Goal: Task Accomplishment & Management: Use online tool/utility

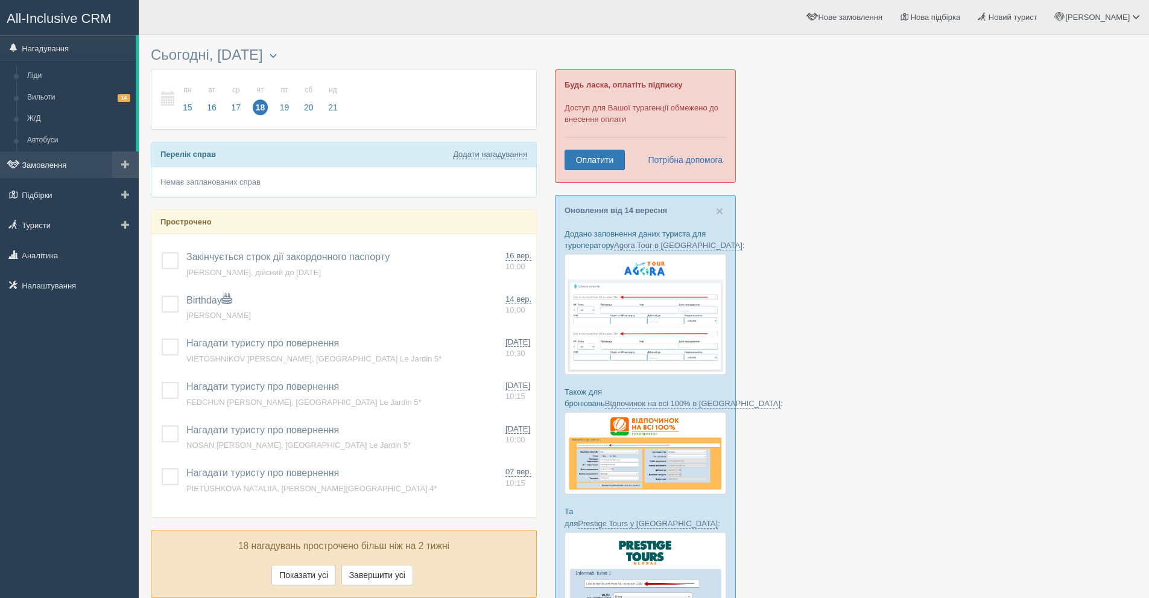
click at [96, 162] on link "Замовлення" at bounding box center [69, 164] width 139 height 27
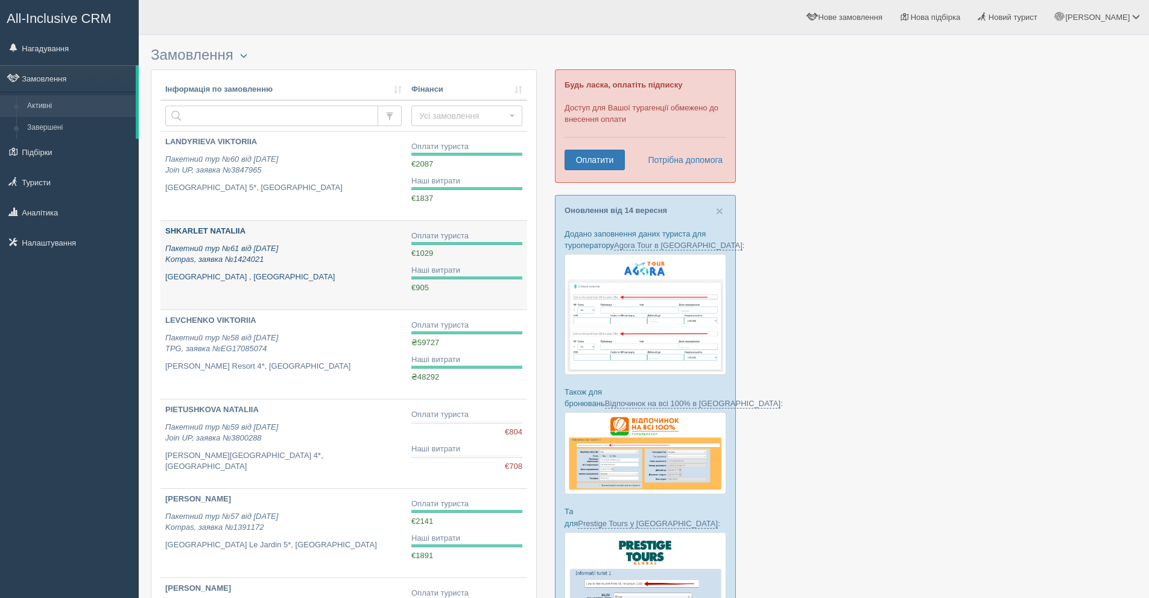
click at [303, 233] on p "SHKARLET NATALIIA" at bounding box center [283, 231] width 236 height 11
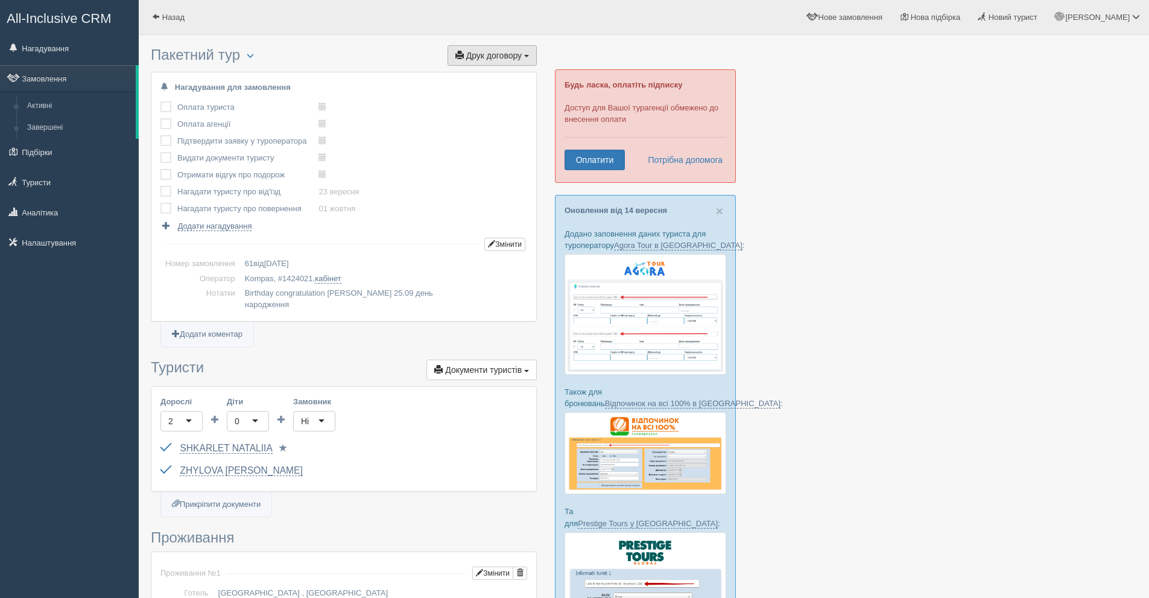
click at [485, 62] on button "Друк договору Друк" at bounding box center [492, 55] width 89 height 21
click at [491, 77] on link "Kompas" at bounding box center [488, 78] width 95 height 20
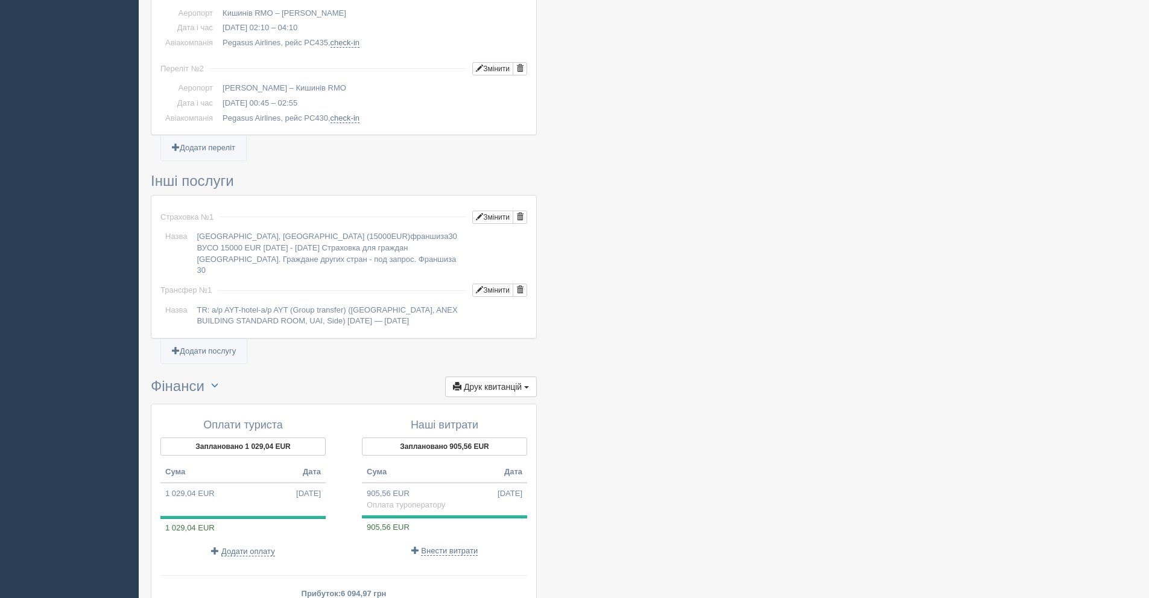
scroll to position [895, 0]
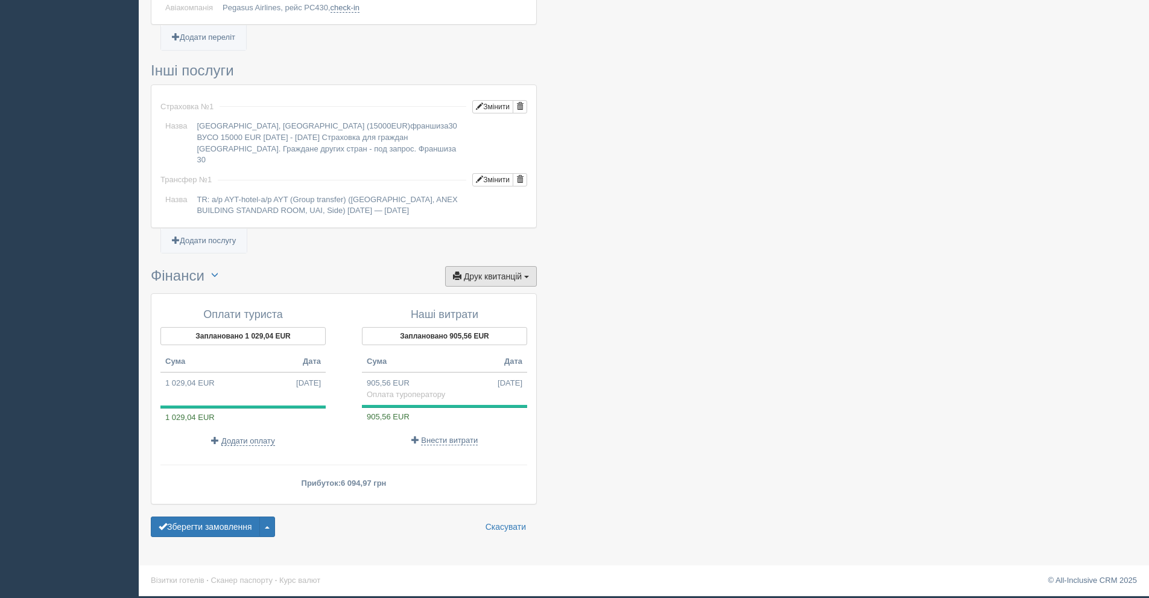
click at [490, 277] on span "Друк квитанцій" at bounding box center [493, 276] width 58 height 10
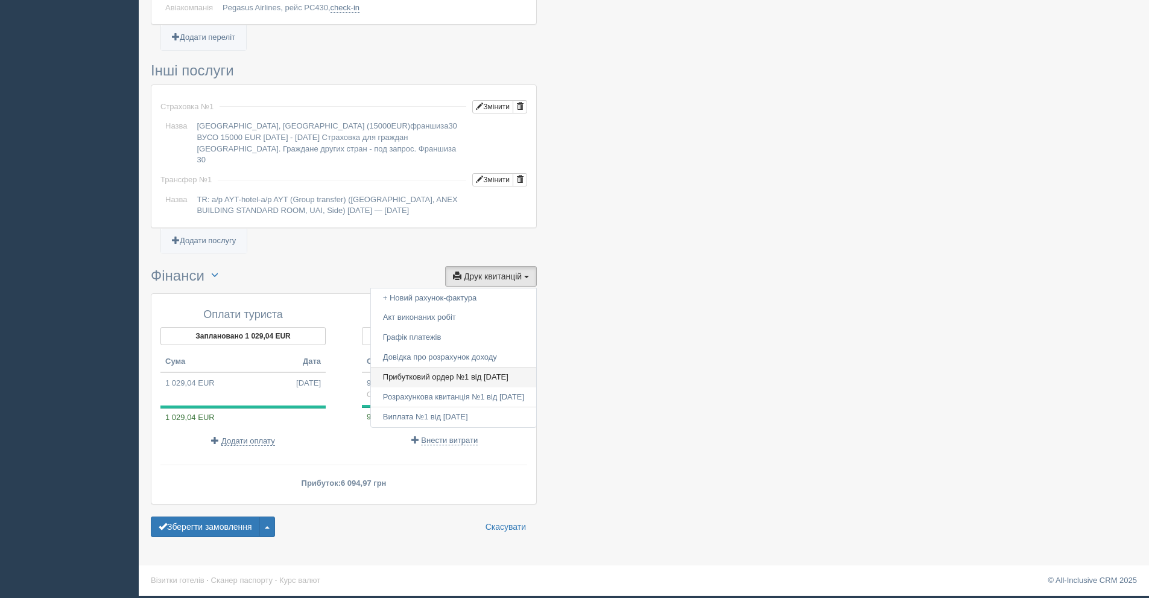
click at [490, 372] on link "Прибутковий ордер №1 від 28.08.2025" at bounding box center [453, 377] width 165 height 20
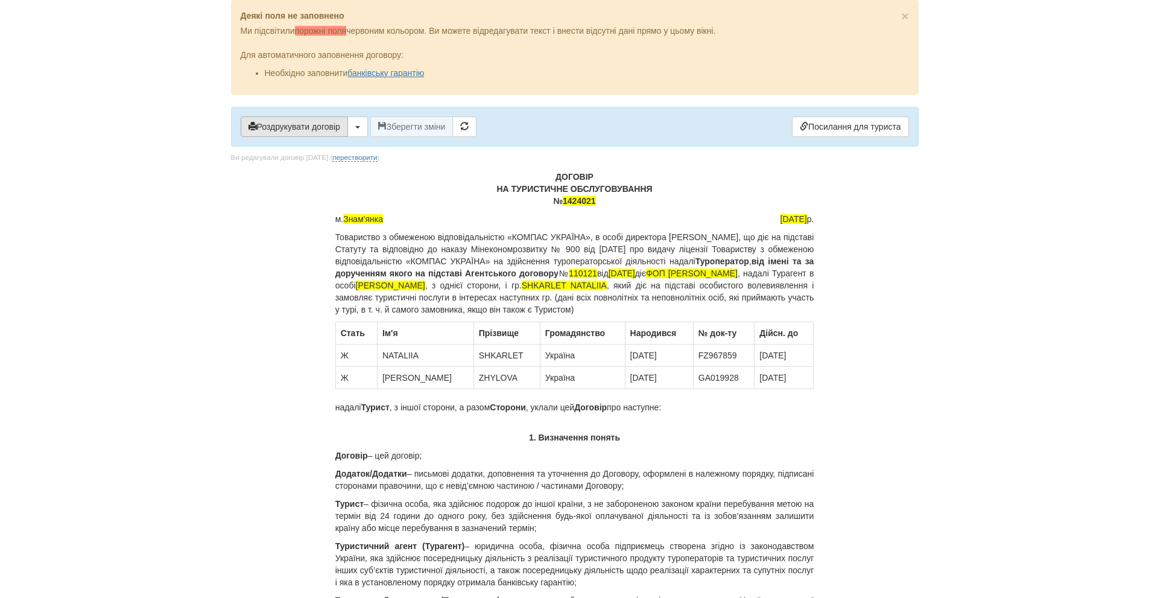
click at [294, 129] on button "Роздрукувати договір" at bounding box center [294, 126] width 107 height 21
click at [285, 124] on button "Роздрукувати договір" at bounding box center [294, 126] width 107 height 21
click at [277, 128] on button "Роздрукувати договір" at bounding box center [294, 126] width 107 height 21
click at [295, 124] on button "Роздрукувати договір" at bounding box center [294, 126] width 107 height 21
click at [319, 122] on button "Роздрукувати договір" at bounding box center [294, 126] width 107 height 21
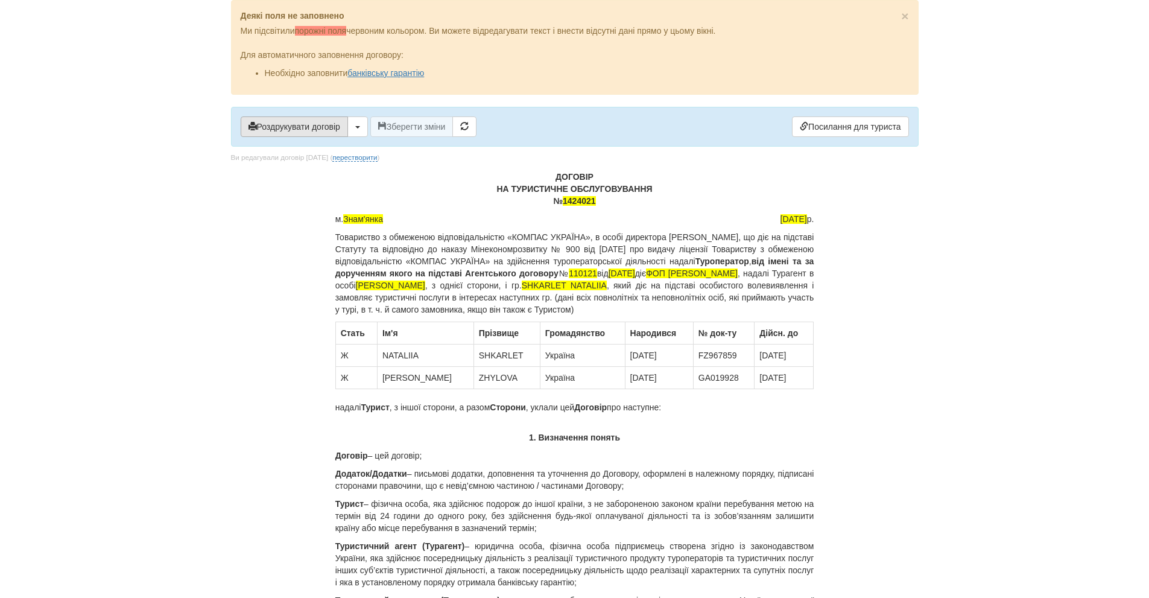
click at [282, 128] on button "Роздрукувати договір" at bounding box center [294, 126] width 107 height 21
drag, startPoint x: 319, startPoint y: 129, endPoint x: 886, endPoint y: 491, distance: 673.2
click at [319, 129] on button "Роздрукувати договір" at bounding box center [294, 126] width 107 height 21
click at [312, 127] on button "Роздрукувати договір" at bounding box center [294, 126] width 107 height 21
click at [276, 124] on button "Роздрукувати договір" at bounding box center [294, 126] width 107 height 21
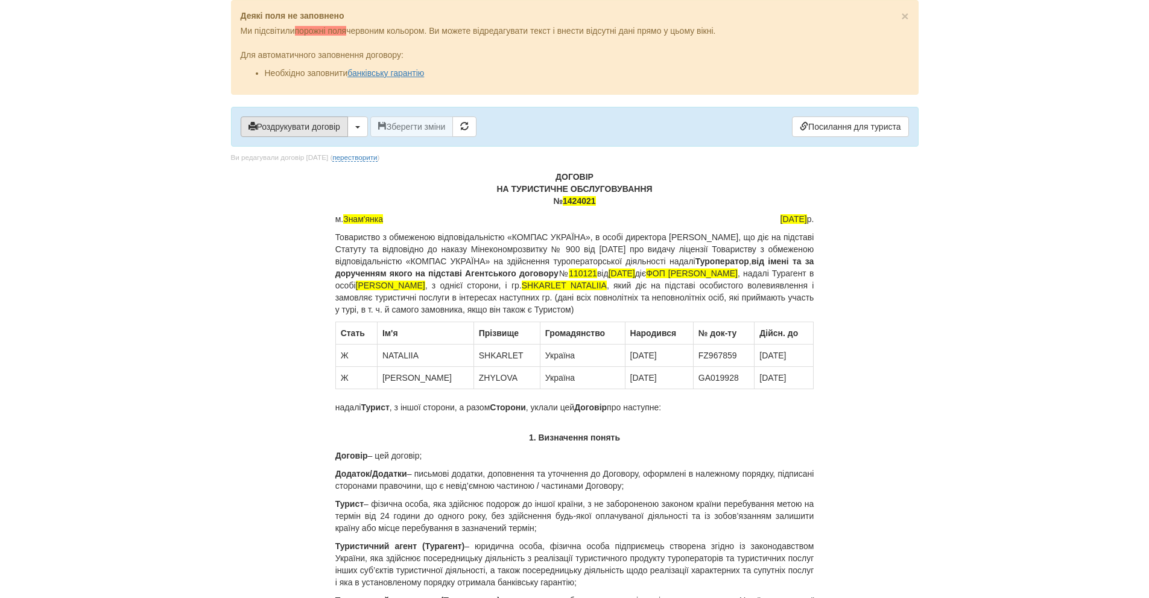
click at [287, 128] on button "Роздрукувати договір" at bounding box center [294, 126] width 107 height 21
click at [320, 121] on button "Роздрукувати договір" at bounding box center [294, 126] width 107 height 21
click at [269, 130] on button "Роздрукувати договір" at bounding box center [294, 126] width 107 height 21
click at [305, 130] on button "Роздрукувати договір" at bounding box center [294, 126] width 107 height 21
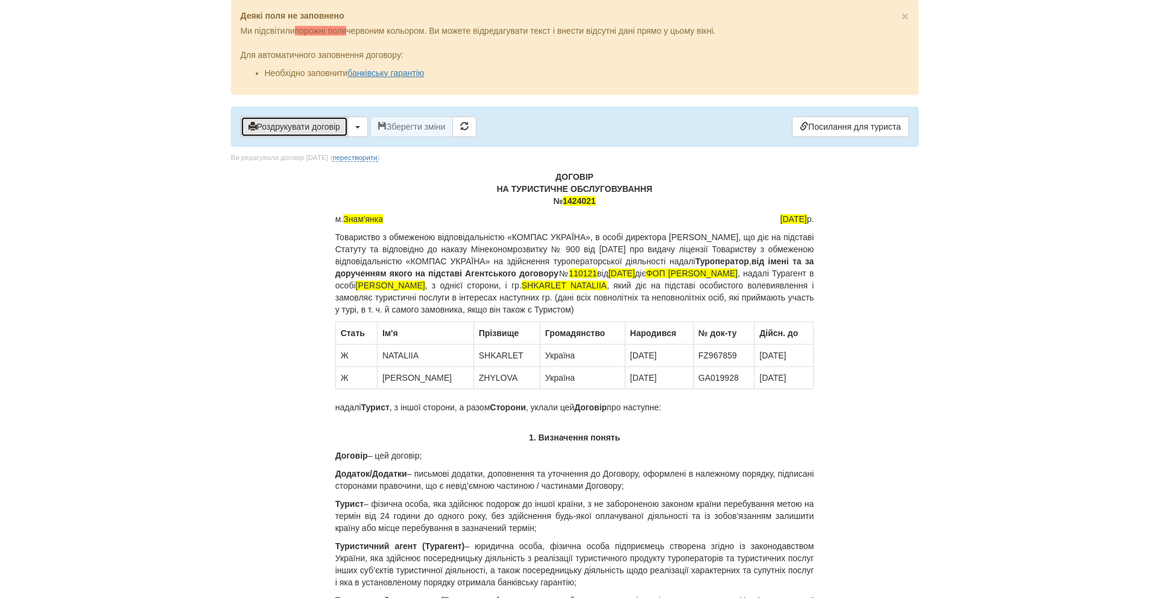
click at [262, 128] on button "Роздрукувати договір" at bounding box center [294, 126] width 107 height 21
drag, startPoint x: 321, startPoint y: 121, endPoint x: 878, endPoint y: 490, distance: 668.1
click at [321, 121] on button "Роздрукувати договір" at bounding box center [294, 126] width 107 height 21
click at [323, 121] on button "Роздрукувати договір" at bounding box center [294, 126] width 107 height 21
click at [317, 123] on button "Роздрукувати договір" at bounding box center [294, 126] width 107 height 21
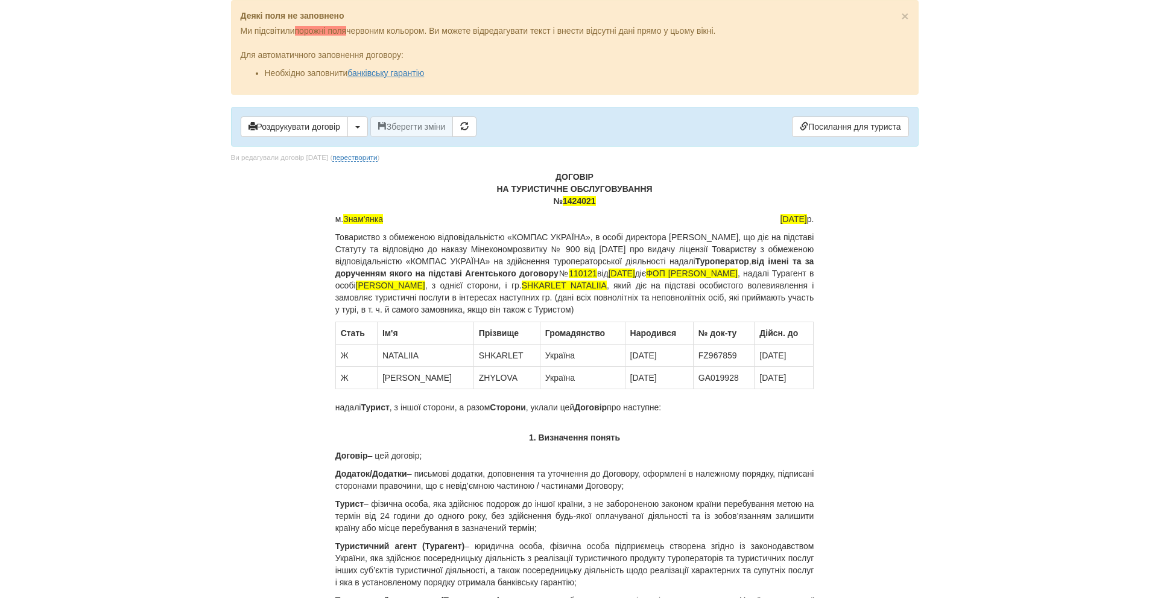
drag, startPoint x: 282, startPoint y: 122, endPoint x: 875, endPoint y: 502, distance: 703.8
click at [282, 122] on button "Роздрукувати договір" at bounding box center [294, 126] width 107 height 21
drag, startPoint x: 268, startPoint y: 130, endPoint x: 883, endPoint y: 487, distance: 710.7
click at [268, 130] on button "Роздрукувати договір" at bounding box center [294, 126] width 107 height 21
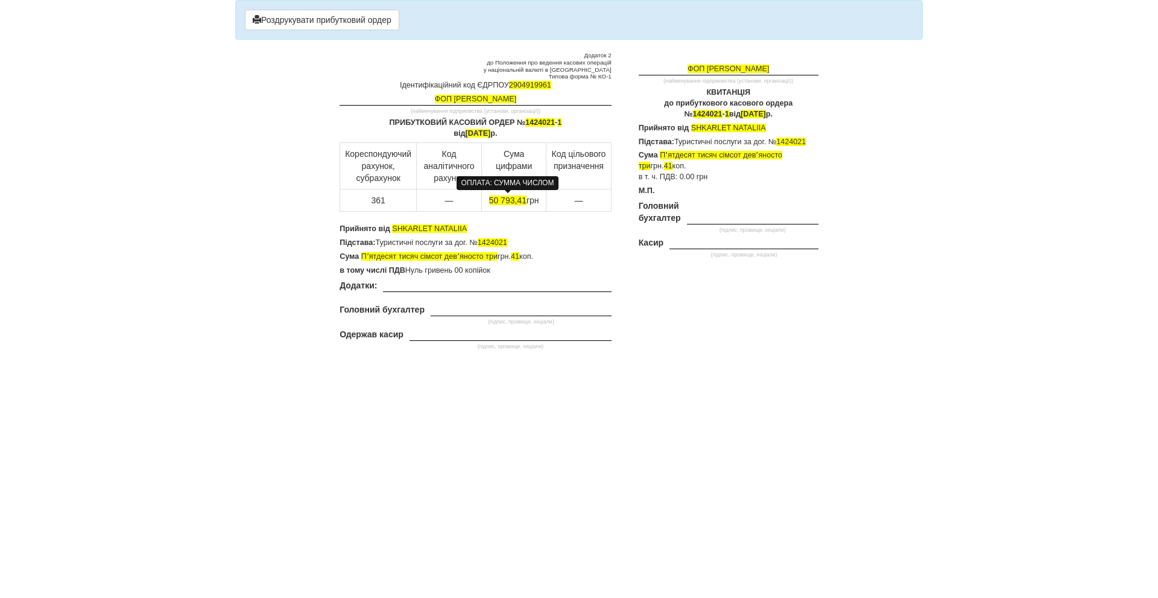
click at [496, 203] on span "50 793,41" at bounding box center [507, 200] width 37 height 10
click at [497, 203] on span "50 793,41" at bounding box center [507, 200] width 37 height 10
click at [515, 199] on span "51 793,41" at bounding box center [507, 200] width 37 height 10
click at [524, 203] on span "51 070,41" at bounding box center [507, 200] width 37 height 10
drag, startPoint x: 497, startPoint y: 260, endPoint x: 361, endPoint y: 256, distance: 136.4
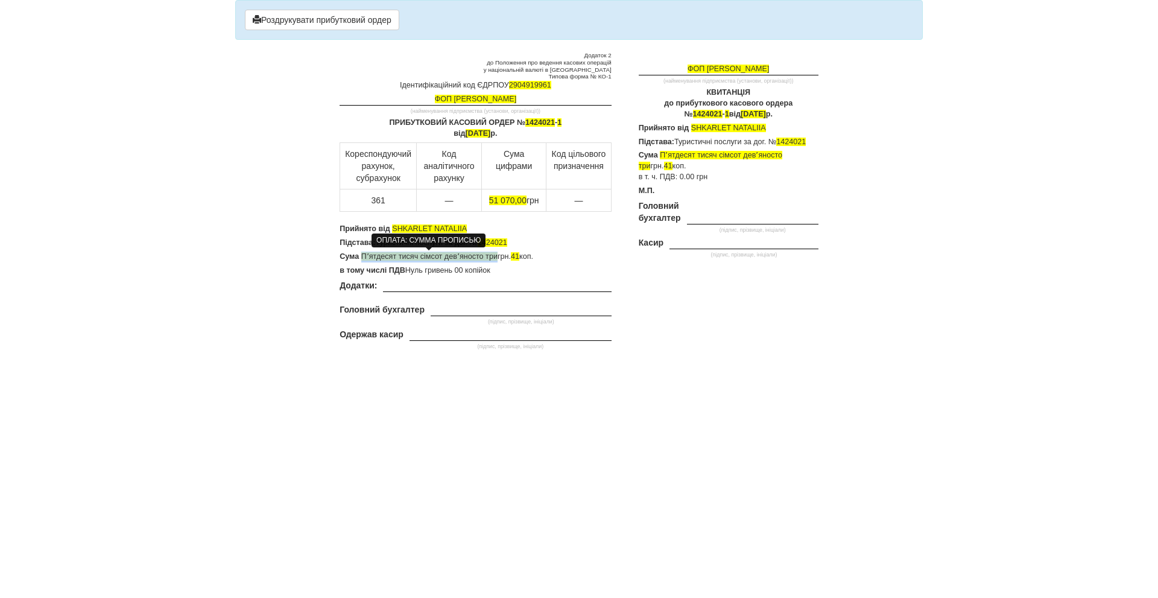
click at [361, 256] on span "Пʼятдесят тисяч сімсот девʼяносто три" at bounding box center [429, 256] width 136 height 8
click at [397, 259] on span "Пʼятдесят тисяч сімсот девʼяносто три" at bounding box center [429, 256] width 136 height 8
click at [434, 258] on span "Пʼятдесят одна тисяч сімсот девʼяносто три" at bounding box center [439, 256] width 156 height 8
click at [522, 258] on p "Сума Пʼятдесят одна тисяча сімсот девʼяносто три грн. 41 коп." at bounding box center [475, 257] width 271 height 11
click at [496, 259] on span "41" at bounding box center [491, 256] width 8 height 8
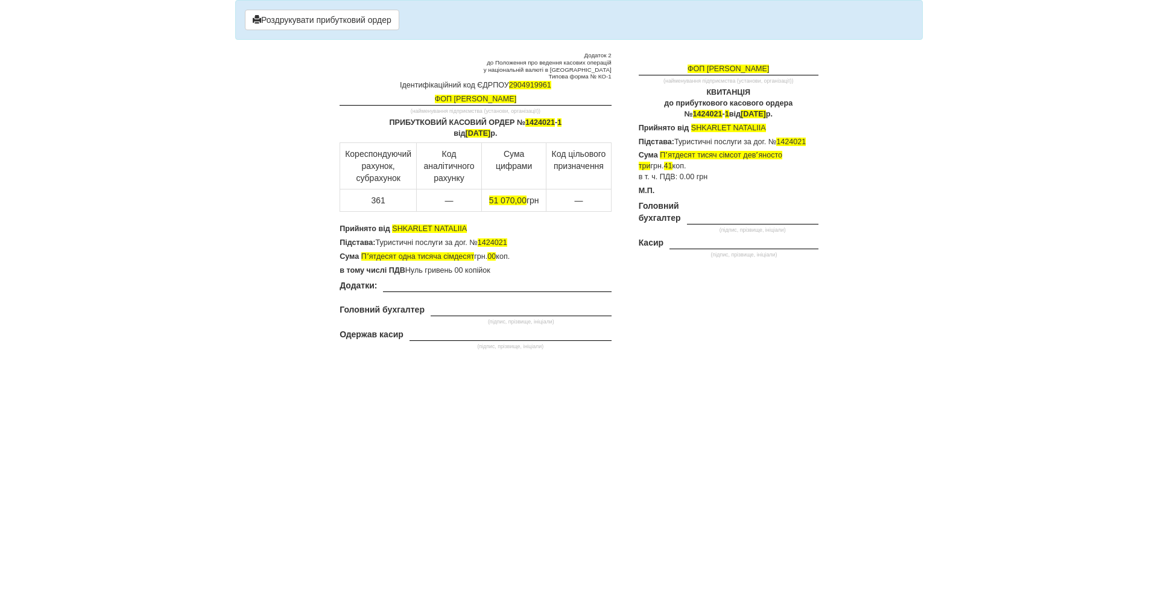
drag, startPoint x: 360, startPoint y: 255, endPoint x: 516, endPoint y: 255, distance: 156.2
click at [516, 255] on p "Сума Пʼятдесят одна тисяча сімдесят грн. 00 коп." at bounding box center [475, 257] width 271 height 11
copy p "Пʼятдесят одна тисяча сімдесят грн. 00 коп."
drag, startPoint x: 659, startPoint y: 157, endPoint x: 676, endPoint y: 163, distance: 17.6
click at [676, 163] on p "Сума Пʼятдесят тисяч сімсот девʼяносто три грн. 41 коп. в т. ч. ПДВ: 0.00 грн" at bounding box center [729, 166] width 180 height 33
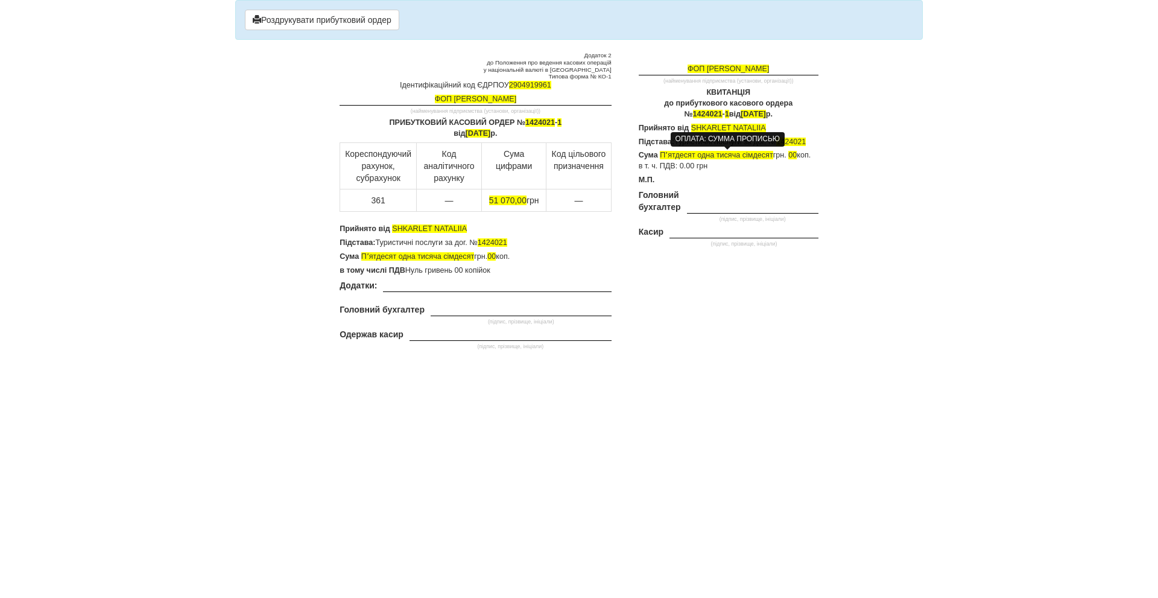
click at [793, 121] on div "ФОП [PERSON_NAME] (найменування підприємства (установи, організації)) КВИТАНЦІЯ…" at bounding box center [724, 167] width 207 height 230
click at [782, 229] on td "(підпис, прізвище, ініціали)" at bounding box center [744, 238] width 149 height 25
click at [689, 204] on td "(підпис, прізвище, ініціали)" at bounding box center [753, 207] width 132 height 37
click at [707, 138] on div "ОПЛАТА: СУММА ПРОПИСЬЮ" at bounding box center [728, 139] width 114 height 14
click at [457, 252] on span "Пʼятдесят одна тисяча сімдесят" at bounding box center [417, 256] width 113 height 8
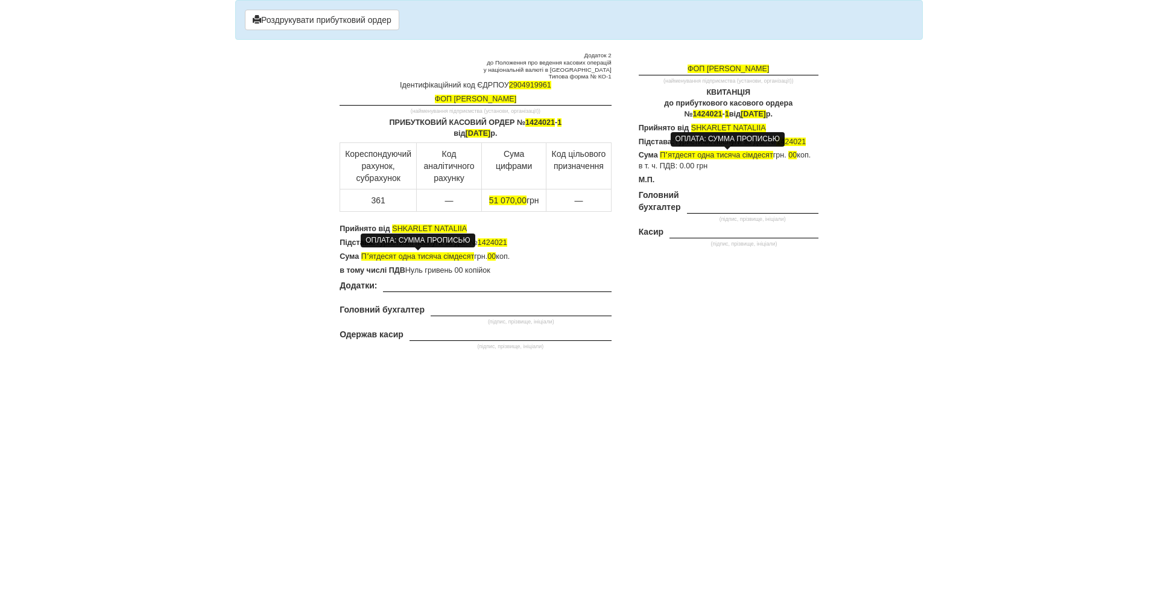
click at [454, 260] on span "Пʼятдесят одна тисяча сімдесят" at bounding box center [417, 256] width 113 height 8
click at [340, 16] on button "Роздрукувати прибутковий ордер" at bounding box center [322, 20] width 154 height 21
